Goal: Transaction & Acquisition: Purchase product/service

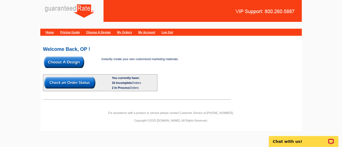
click at [73, 66] on img at bounding box center [64, 61] width 40 height 11
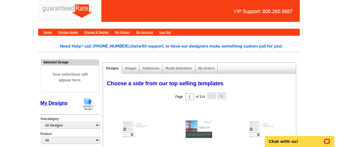
click at [89, 104] on img at bounding box center [88, 103] width 14 height 14
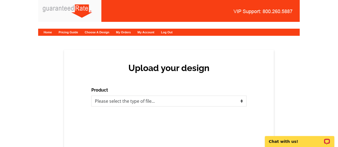
click at [144, 108] on div "Upload your design Product Please select the type of file... Postcards Calendar…" at bounding box center [169, 100] width 210 height 101
click at [138, 103] on select "Please select the type of file... Postcards Calendars Business Cards Letters an…" at bounding box center [168, 100] width 155 height 11
select select "1"
click at [91, 95] on select "Please select the type of file... Postcards Calendars Business Cards Letters an…" at bounding box center [168, 100] width 155 height 11
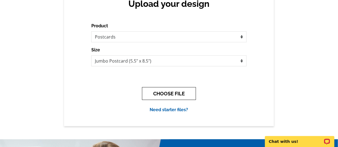
click at [157, 91] on button "CHOOSE FILE" at bounding box center [169, 93] width 54 height 13
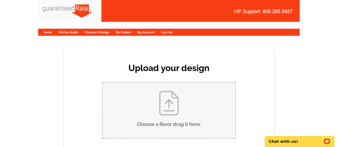
click at [158, 92] on input "Choose a file or drag it here ." at bounding box center [169, 110] width 132 height 55
type input "C:\fakepath\Headlines to Home Keys.pdf"
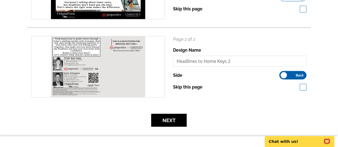
scroll to position [142, 0]
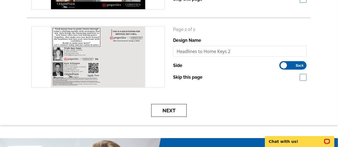
click at [172, 106] on button "Next" at bounding box center [168, 110] width 35 height 13
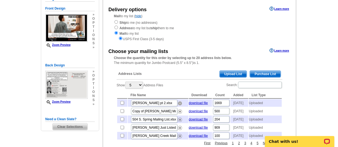
scroll to position [58, 0]
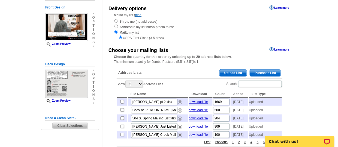
click at [231, 71] on span "Upload List" at bounding box center [233, 72] width 27 height 7
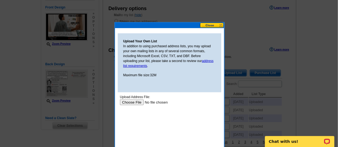
scroll to position [0, 0]
click at [127, 102] on input "file" at bounding box center [154, 102] width 69 height 6
type input "C:\fakepath\PC List 5.28.25 (2).xlsx"
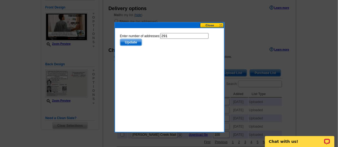
click at [133, 43] on span "Update" at bounding box center [131, 42] width 22 height 7
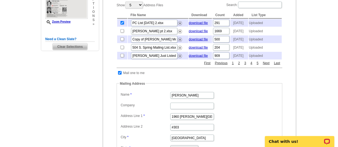
scroll to position [138, 0]
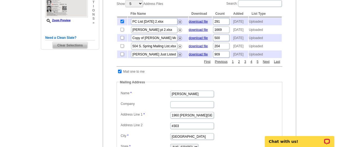
click at [121, 74] on td at bounding box center [119, 71] width 5 height 5
click at [118, 73] on input "checkbox" at bounding box center [120, 71] width 4 height 4
checkbox input "false"
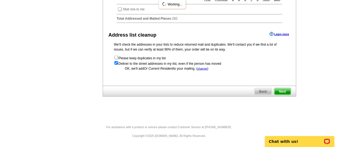
scroll to position [209, 0]
click at [284, 90] on span "Next" at bounding box center [282, 91] width 16 height 7
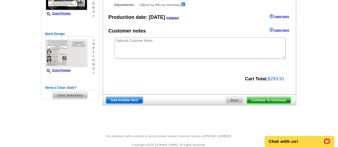
scroll to position [88, 0]
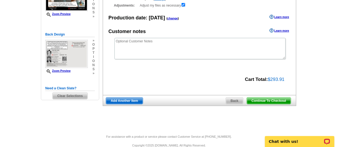
click at [271, 105] on div "Continue To Checkout Back Add Another Item" at bounding box center [199, 100] width 193 height 11
click at [260, 99] on span "Continue To Checkout" at bounding box center [269, 100] width 44 height 7
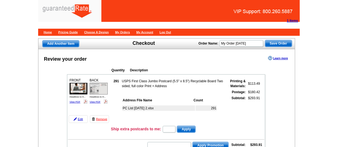
click at [98, 100] on link "View PDF" at bounding box center [95, 101] width 11 height 3
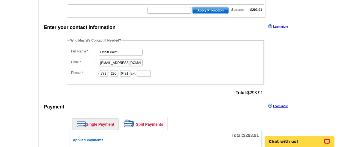
scroll to position [135, 0]
drag, startPoint x: 132, startPoint y: 50, endPoint x: 74, endPoint y: 46, distance: 58.4
click at [74, 47] on dd "Origin Point" at bounding box center [165, 51] width 191 height 8
drag, startPoint x: 121, startPoint y: 50, endPoint x: 34, endPoint y: 47, distance: 86.9
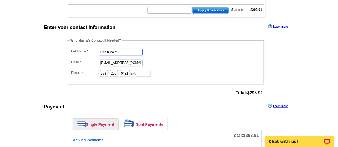
type input "[PERSON_NAME]"
type input "[EMAIL_ADDRESS][PERSON_NAME][DOMAIN_NAME]"
type input "516"
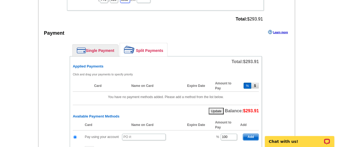
scroll to position [229, 0]
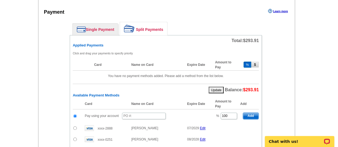
type input "6862"
click at [139, 114] on input "text" at bounding box center [144, 115] width 44 height 7
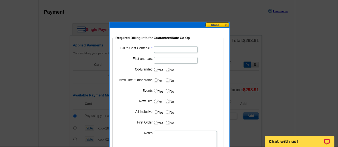
type input "091525_136_AJ"
click at [178, 51] on input "Bill to Cost Center #:" at bounding box center [176, 49] width 44 height 7
type input "200131"
type input "Kyle Gillespie"
click at [156, 68] on input "Yes" at bounding box center [156, 70] width 4 height 4
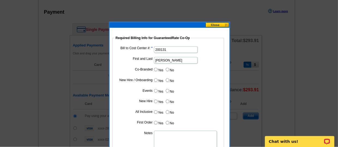
radio input "true"
click at [168, 81] on input "Cost paid by cobrand" at bounding box center [176, 81] width 44 height 7
type input "50%"
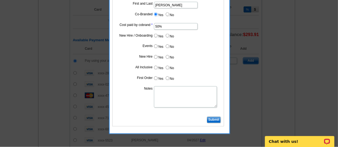
scroll to position [284, 0]
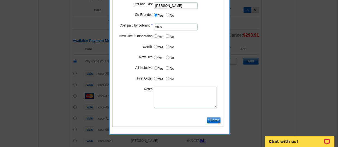
click at [213, 117] on input "Submit" at bounding box center [214, 120] width 14 height 7
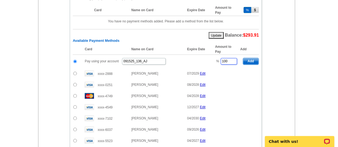
drag, startPoint x: 231, startPoint y: 59, endPoint x: 215, endPoint y: 56, distance: 16.6
click at [215, 56] on td "% 100" at bounding box center [226, 61] width 28 height 13
click at [270, 63] on div "Single Payment Split Payments Pay Using Your Account Pay using your account Pay…" at bounding box center [165, 94] width 219 height 258
click at [251, 58] on span "Add" at bounding box center [251, 61] width 16 height 7
type input "100"
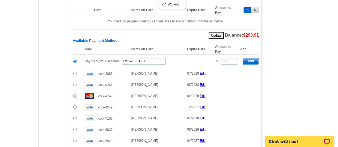
radio input "false"
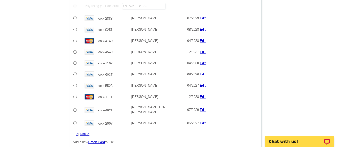
scroll to position [345, 0]
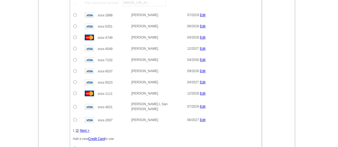
click at [75, 105] on input "radio" at bounding box center [75, 107] width 4 height 4
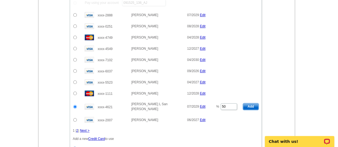
click at [252, 103] on span "Add" at bounding box center [251, 106] width 16 height 7
radio input "false"
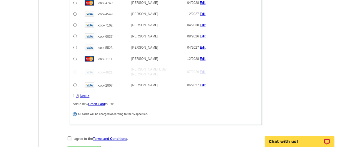
scroll to position [394, 0]
click at [69, 136] on input "checkbox" at bounding box center [70, 138] width 4 height 4
checkbox input "true"
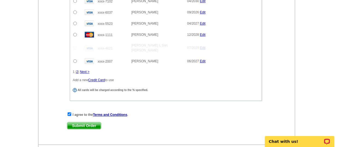
scroll to position [418, 0]
click at [78, 122] on span "Submit Order" at bounding box center [83, 125] width 33 height 7
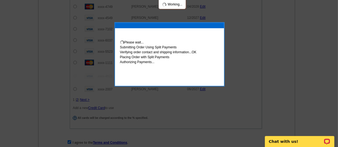
scroll to position [446, 0]
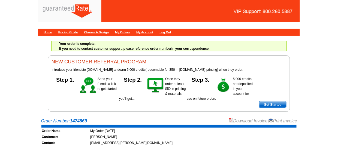
click at [236, 119] on link "Download Invoice" at bounding box center [248, 120] width 39 height 5
